Goal: Find specific page/section: Find specific page/section

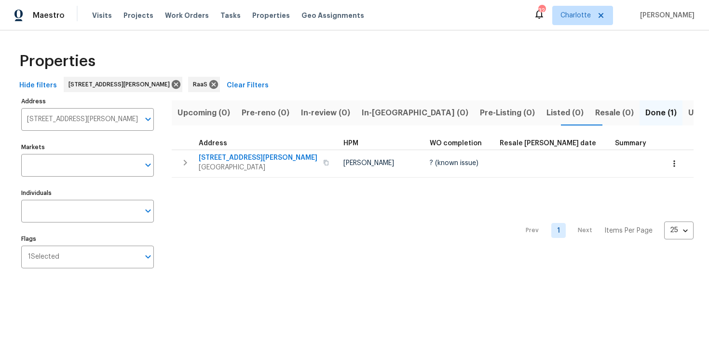
click at [101, 116] on input "[STREET_ADDRESS][PERSON_NAME]" at bounding box center [80, 119] width 118 height 23
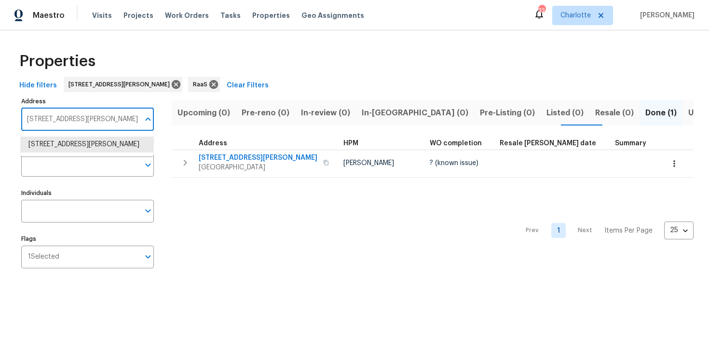
paste input "[STREET_ADDRESS]"
type input "[STREET_ADDRESS]"
click at [93, 152] on li "[STREET_ADDRESS]" at bounding box center [87, 145] width 133 height 16
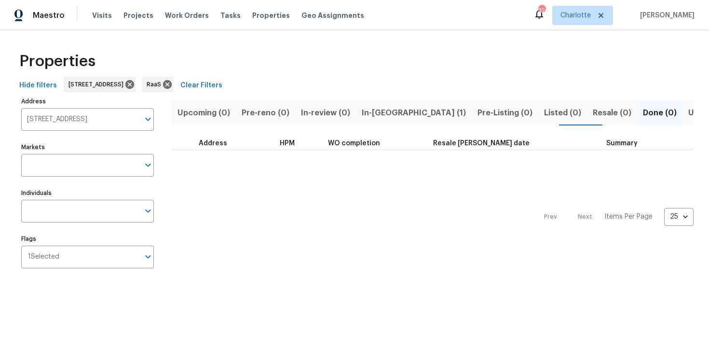
click at [374, 114] on span "In-[GEOGRAPHIC_DATA] (1)" at bounding box center [414, 113] width 104 height 14
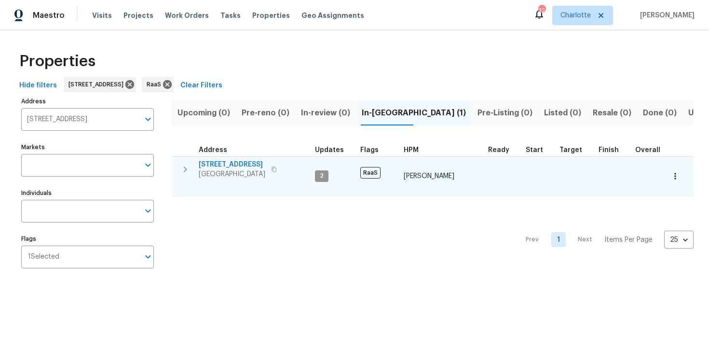
click at [300, 163] on div "[STREET_ADDRESS]" at bounding box center [253, 169] width 109 height 19
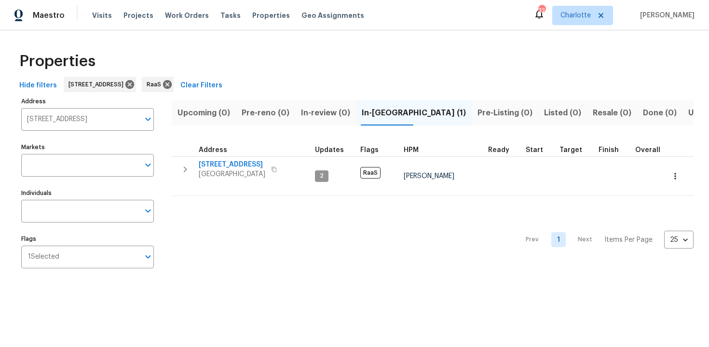
click at [386, 71] on div "Properties" at bounding box center [354, 61] width 678 height 31
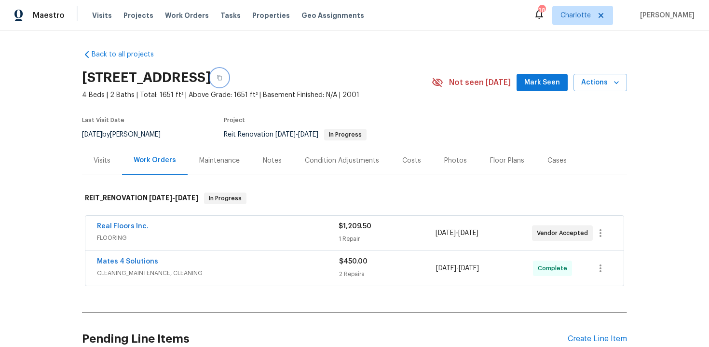
click at [222, 77] on icon "button" at bounding box center [219, 77] width 5 height 5
click at [409, 160] on div "Costs" at bounding box center [411, 161] width 19 height 10
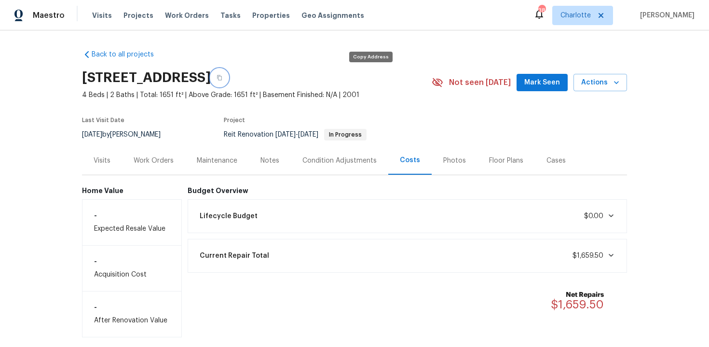
click at [228, 75] on button "button" at bounding box center [219, 77] width 17 height 17
click at [222, 75] on icon "button" at bounding box center [220, 78] width 6 height 6
click at [656, 130] on div "Back to all projects 6359 Stonehurst Cir, Lake Worth, FL 33467 4 Beds | 2 Baths…" at bounding box center [354, 188] width 709 height 316
